Goal: Information Seeking & Learning: Learn about a topic

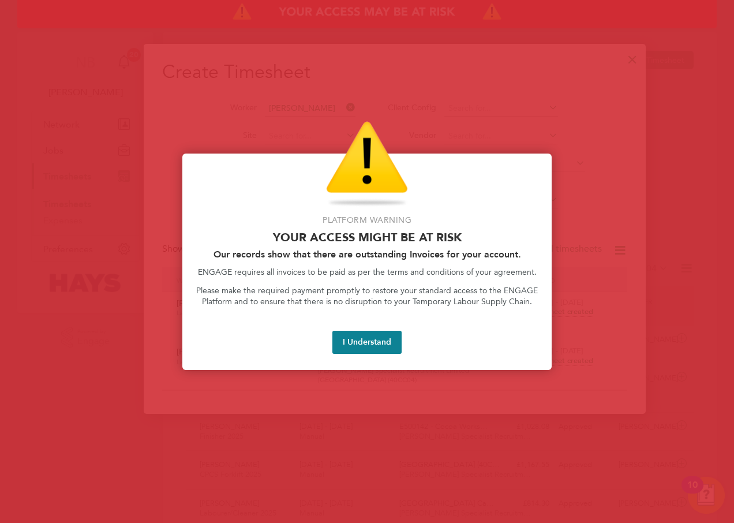
click at [362, 345] on button "I Understand" at bounding box center [366, 341] width 69 height 23
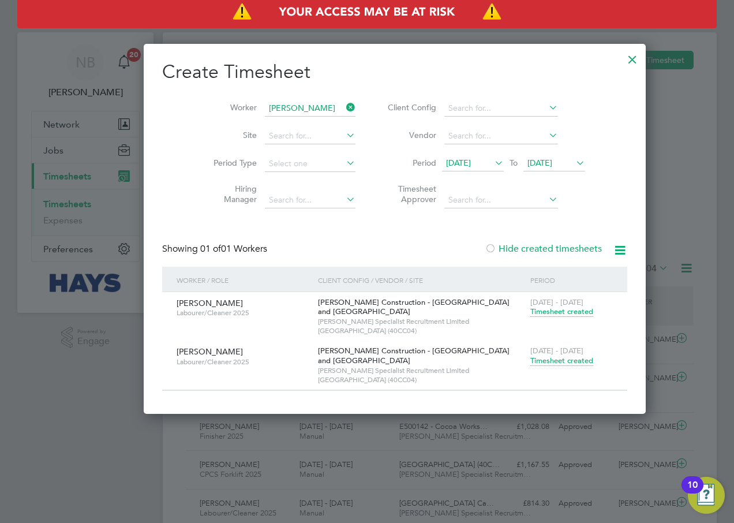
click at [622, 62] on div at bounding box center [632, 56] width 21 height 21
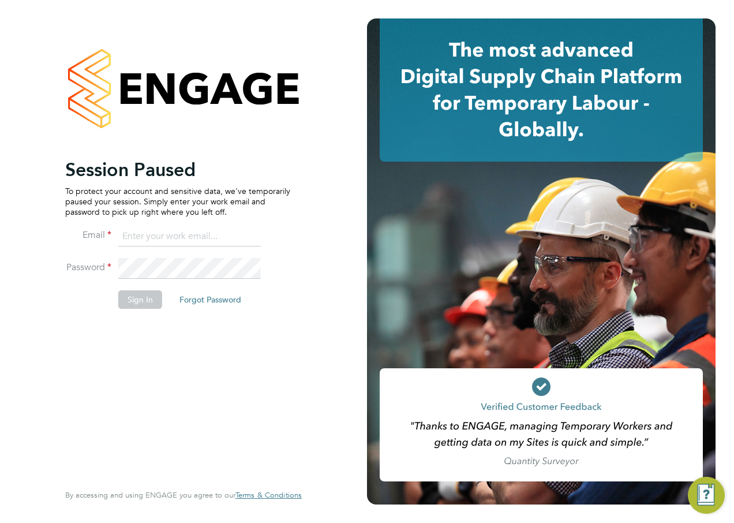
click at [191, 241] on input at bounding box center [189, 236] width 142 height 21
type input "naraiyan.bhardwaj@hays.com"
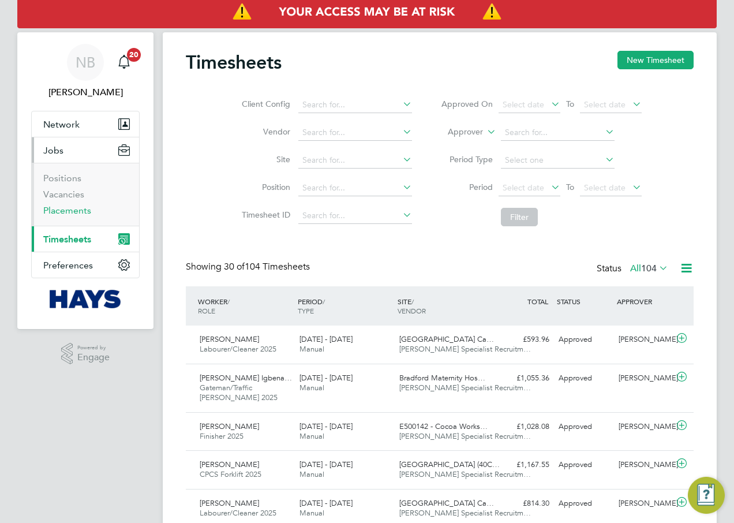
click at [72, 208] on link "Placements" at bounding box center [67, 210] width 48 height 11
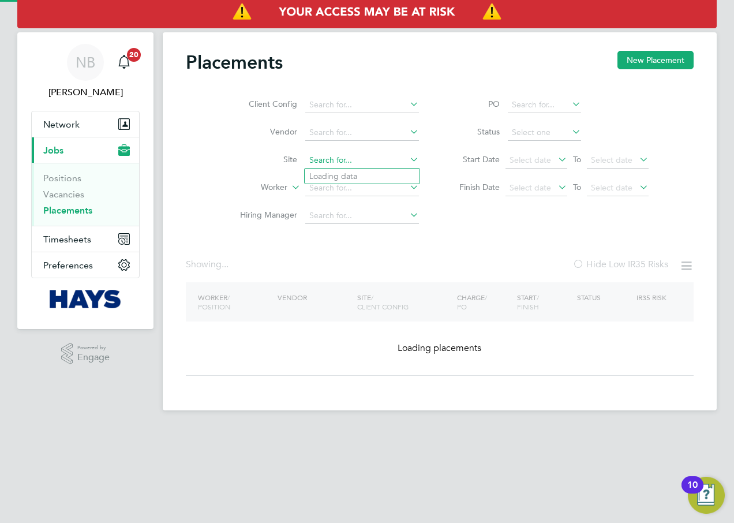
click at [333, 159] on input at bounding box center [362, 160] width 114 height 16
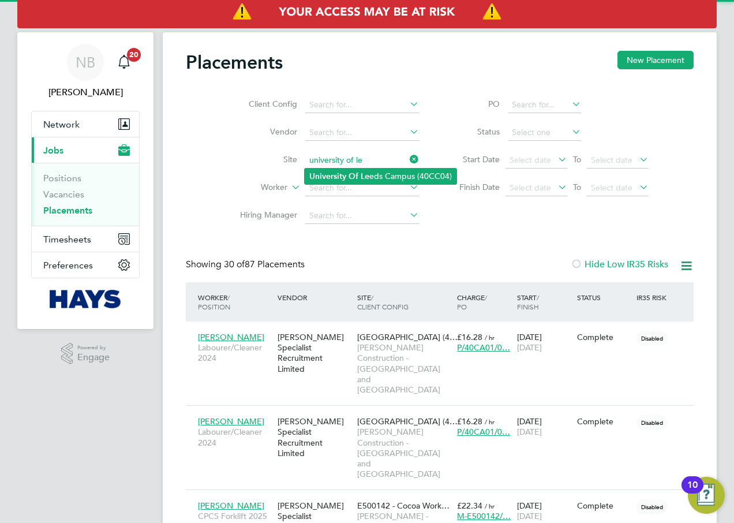
click at [345, 171] on b "University" at bounding box center [327, 176] width 37 height 10
type input "[GEOGRAPHIC_DATA] (40CC04)"
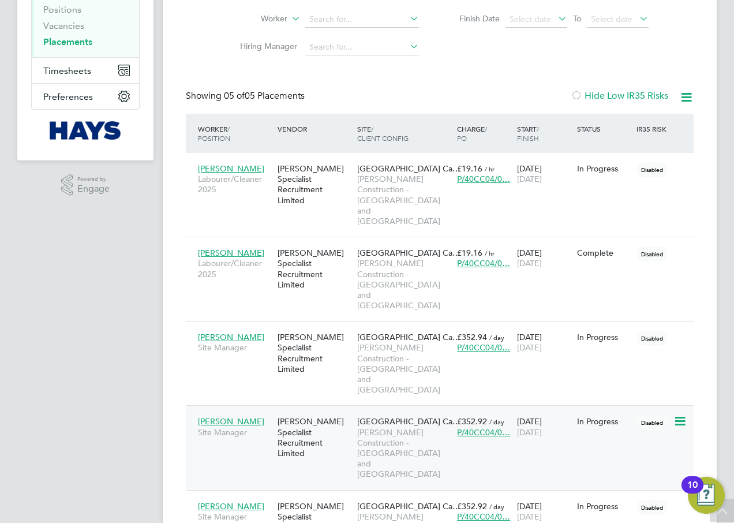
click at [690, 410] on div at bounding box center [683, 420] width 20 height 20
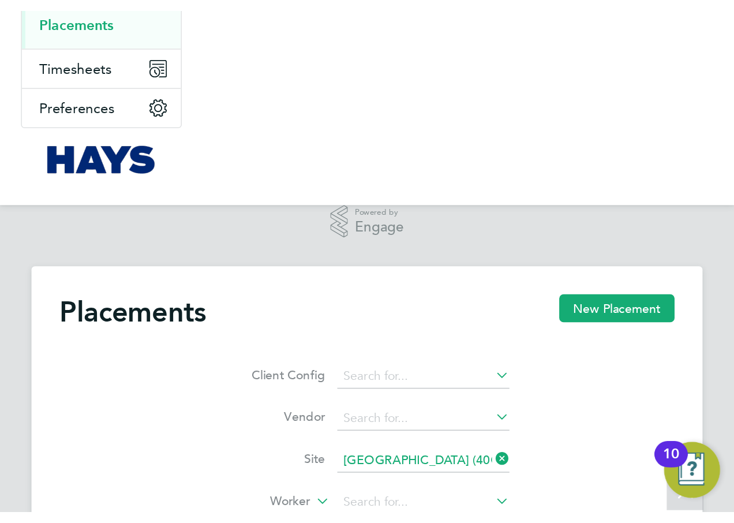
scroll to position [6, 6]
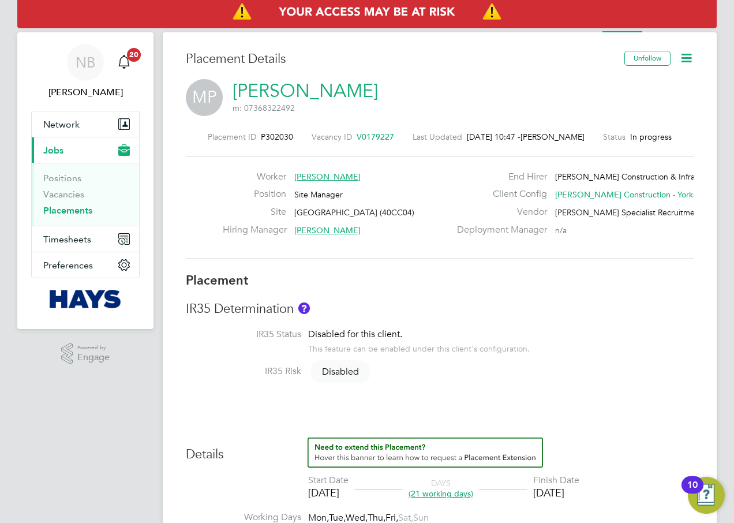
click at [375, 131] on span "V0179227" at bounding box center [374, 136] width 37 height 10
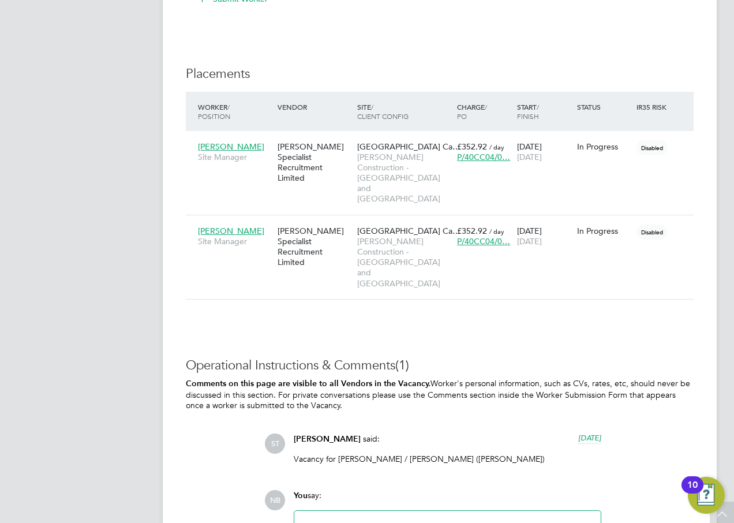
scroll to position [1024, 0]
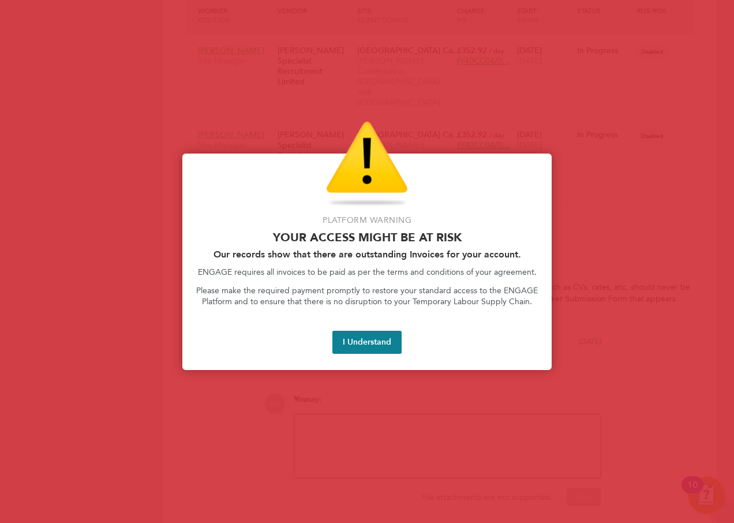
click at [349, 341] on button "I Understand" at bounding box center [366, 341] width 69 height 23
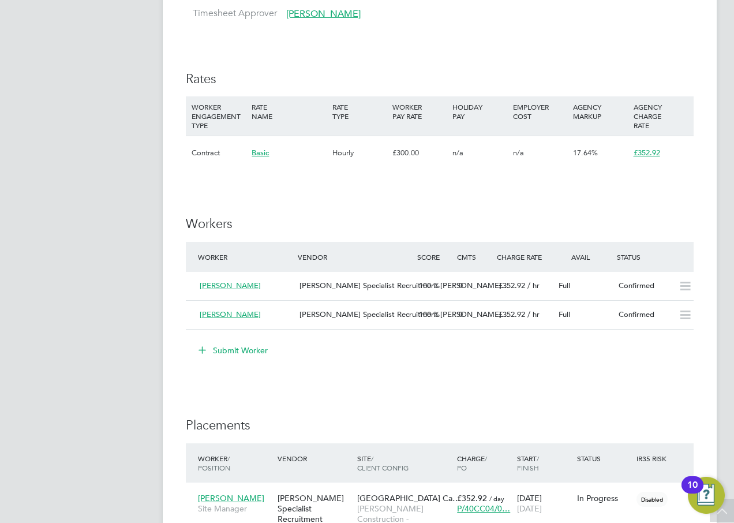
scroll to position [0, 0]
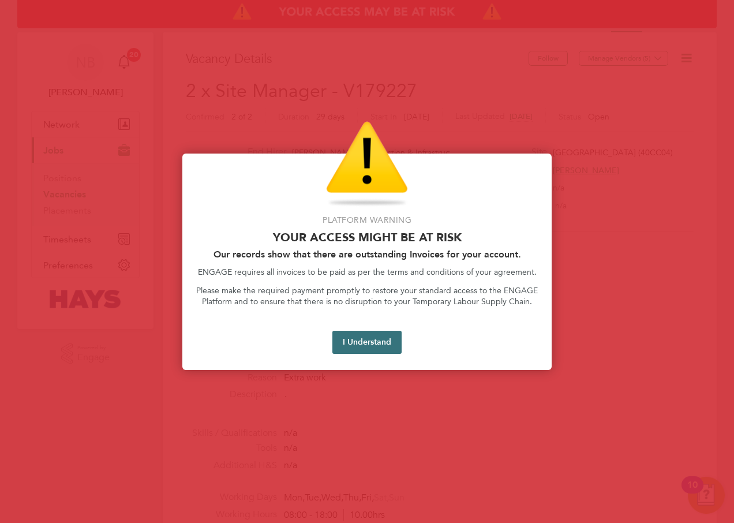
click at [382, 339] on button "I Understand" at bounding box center [366, 341] width 69 height 23
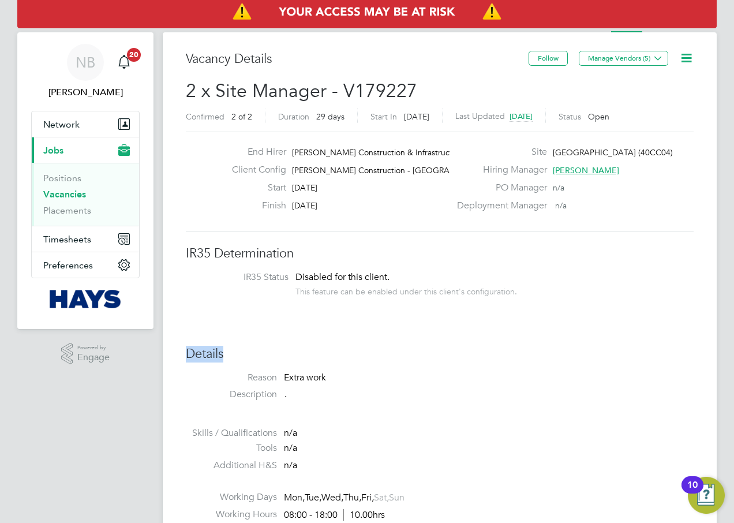
drag, startPoint x: 241, startPoint y: 354, endPoint x: 186, endPoint y: 355, distance: 54.2
click at [186, 355] on h3 "Details" at bounding box center [440, 353] width 508 height 17
drag, startPoint x: 186, startPoint y: 355, endPoint x: 228, endPoint y: 351, distance: 41.7
click at [228, 351] on h3 "Details" at bounding box center [440, 353] width 508 height 17
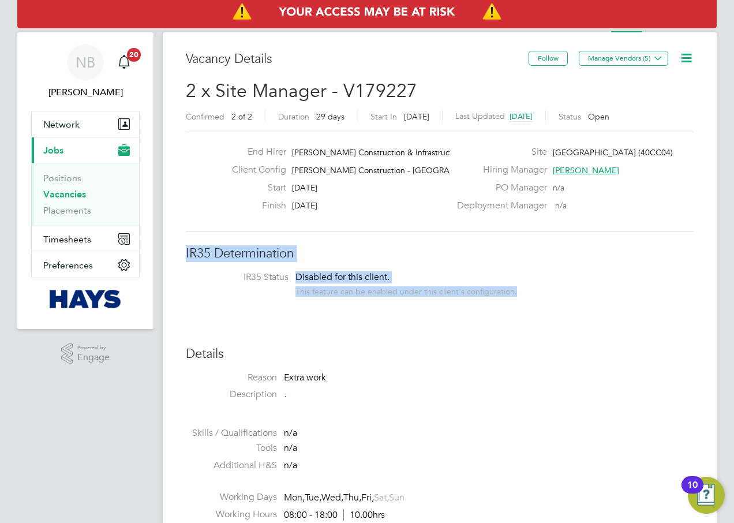
drag, startPoint x: 531, startPoint y: 290, endPoint x: 183, endPoint y: 243, distance: 351.6
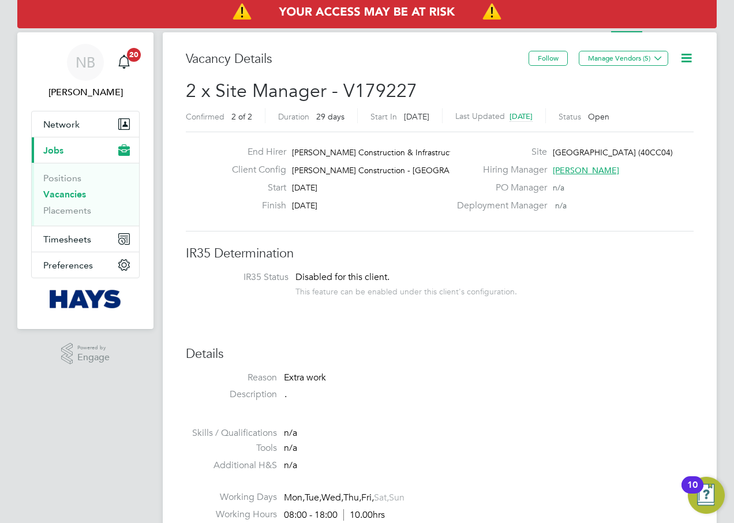
click at [238, 358] on h3 "Details" at bounding box center [440, 353] width 508 height 17
drag, startPoint x: 234, startPoint y: 359, endPoint x: 179, endPoint y: 353, distance: 55.1
drag, startPoint x: 179, startPoint y: 353, endPoint x: 256, endPoint y: 347, distance: 76.3
click at [256, 351] on h3 "Details" at bounding box center [440, 353] width 508 height 17
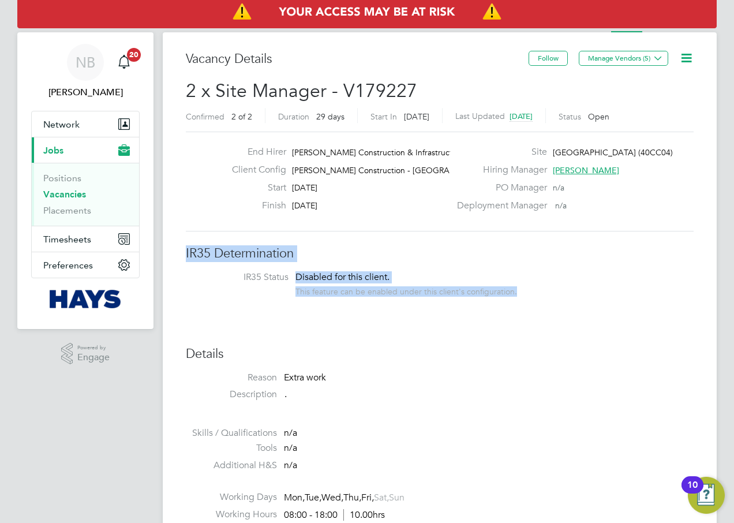
drag, startPoint x: 519, startPoint y: 291, endPoint x: 182, endPoint y: 251, distance: 339.2
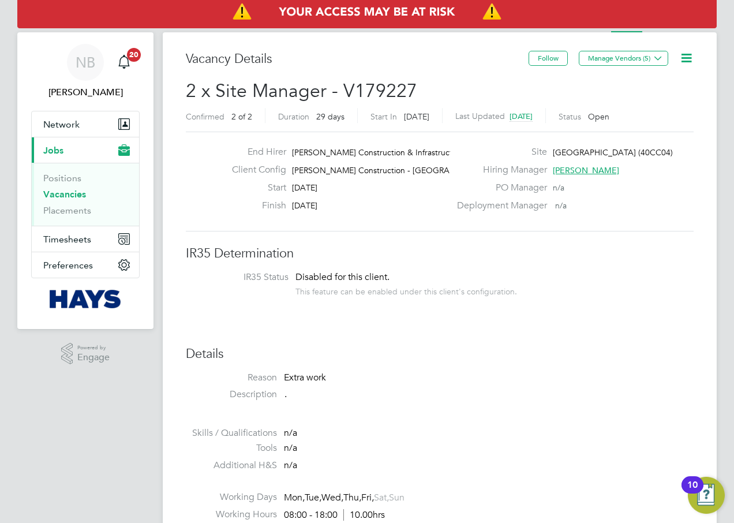
drag, startPoint x: 182, startPoint y: 251, endPoint x: 380, endPoint y: 296, distance: 202.4
click at [380, 296] on li "IR35 Status Disabled for this client. This feature can be enabled under this cl…" at bounding box center [439, 285] width 484 height 28
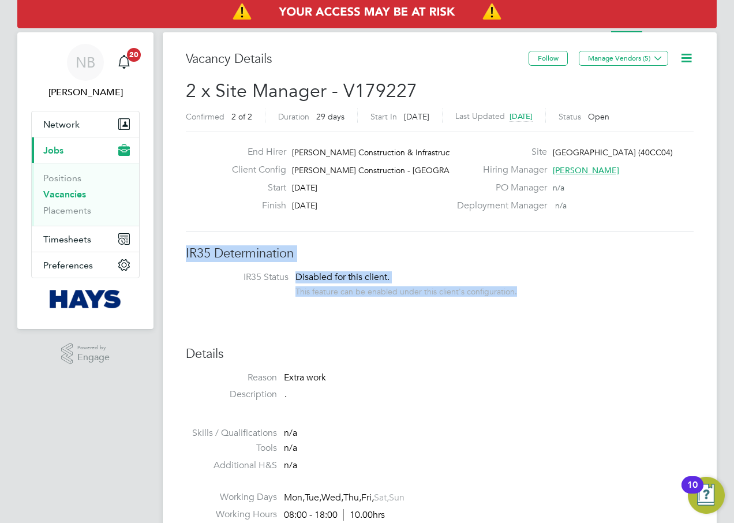
drag, startPoint x: 534, startPoint y: 289, endPoint x: 185, endPoint y: 252, distance: 350.9
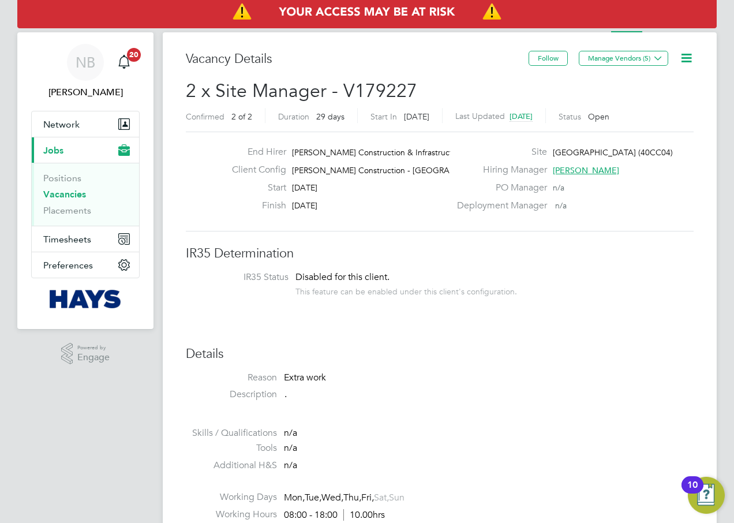
drag, startPoint x: 185, startPoint y: 252, endPoint x: 230, endPoint y: 302, distance: 67.4
